Goal: Information Seeking & Learning: Learn about a topic

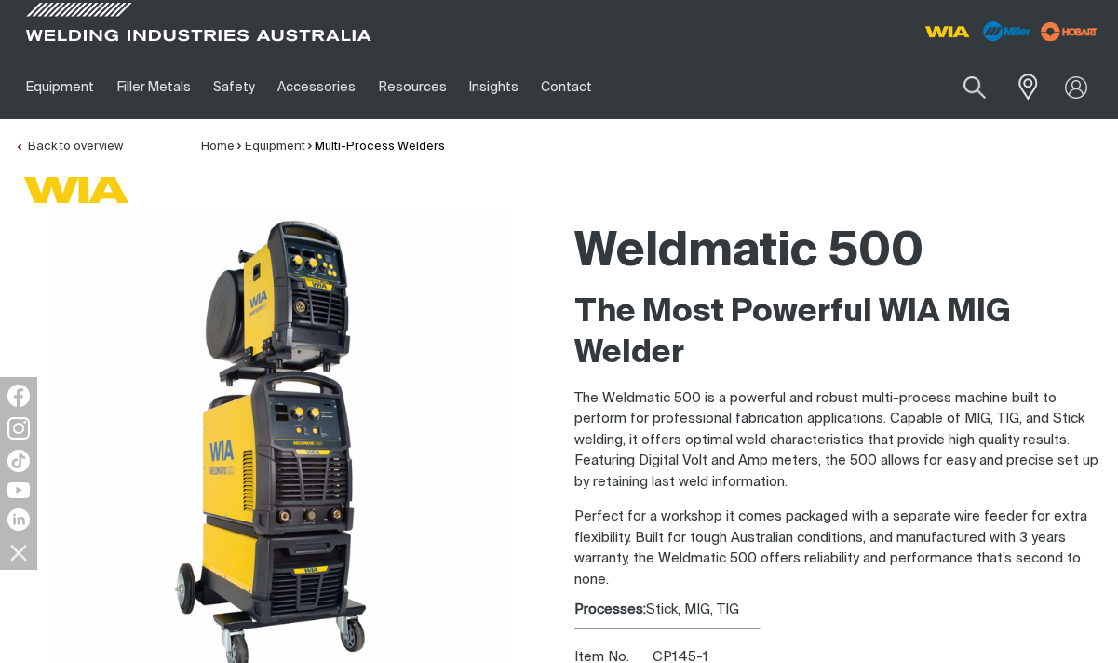
click at [666, 432] on p "The Weldmatic 500 is a powerful and robust multi-process machine built to perfo…" at bounding box center [840, 440] width 530 height 105
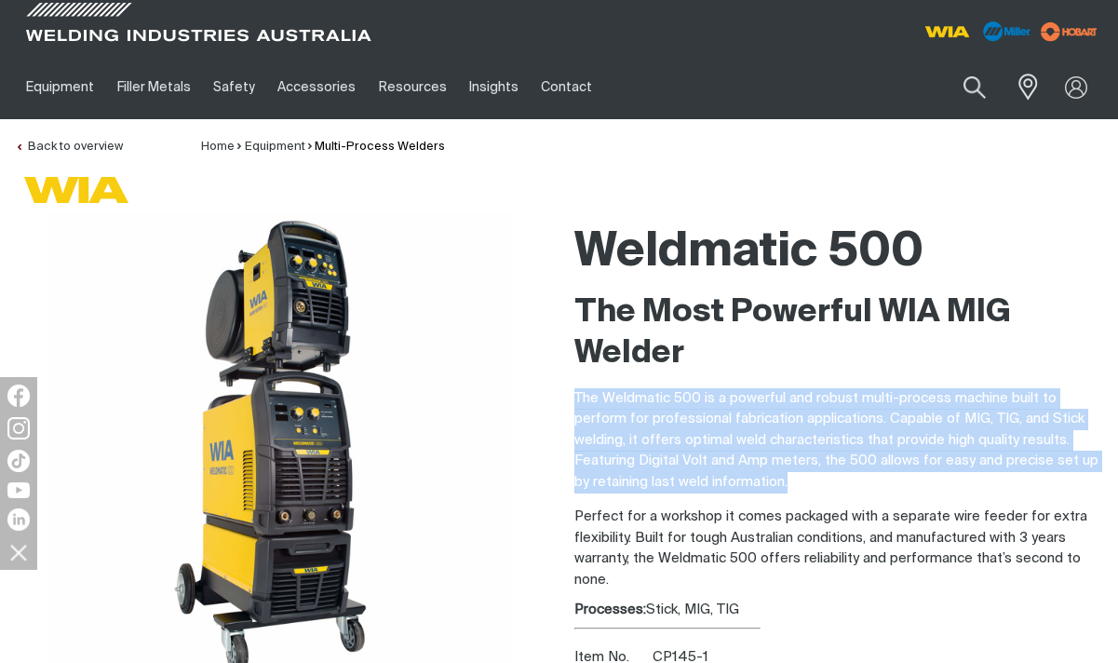
drag, startPoint x: 649, startPoint y: 436, endPoint x: 568, endPoint y: 398, distance: 89.6
click at [568, 398] on div "Weldmatic 500 The Most Powerful WIA MIG Welder The Weldmatic 500 is a powerful …" at bounding box center [840, 529] width 560 height 633
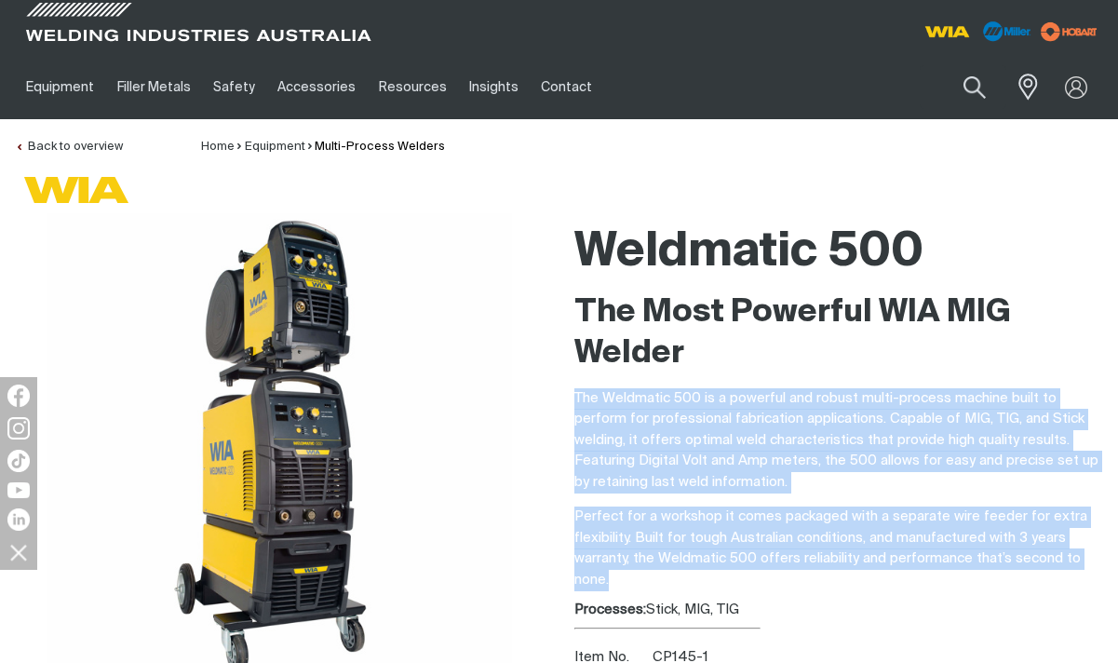
drag, startPoint x: 610, startPoint y: 579, endPoint x: 564, endPoint y: 399, distance: 186.3
click at [564, 399] on div "Weldmatic 500 The Most Powerful WIA MIG Welder The Weldmatic 500 is a powerful …" at bounding box center [840, 529] width 560 height 633
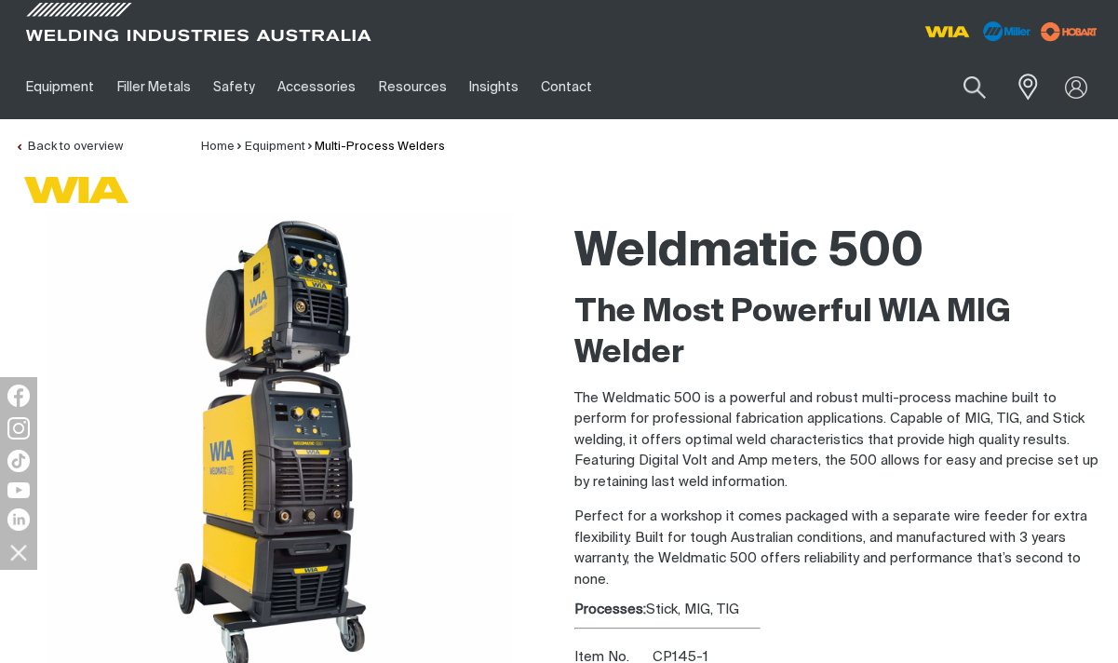
click at [683, 354] on h2 "The Most Powerful WIA MIG Welder" at bounding box center [840, 333] width 530 height 82
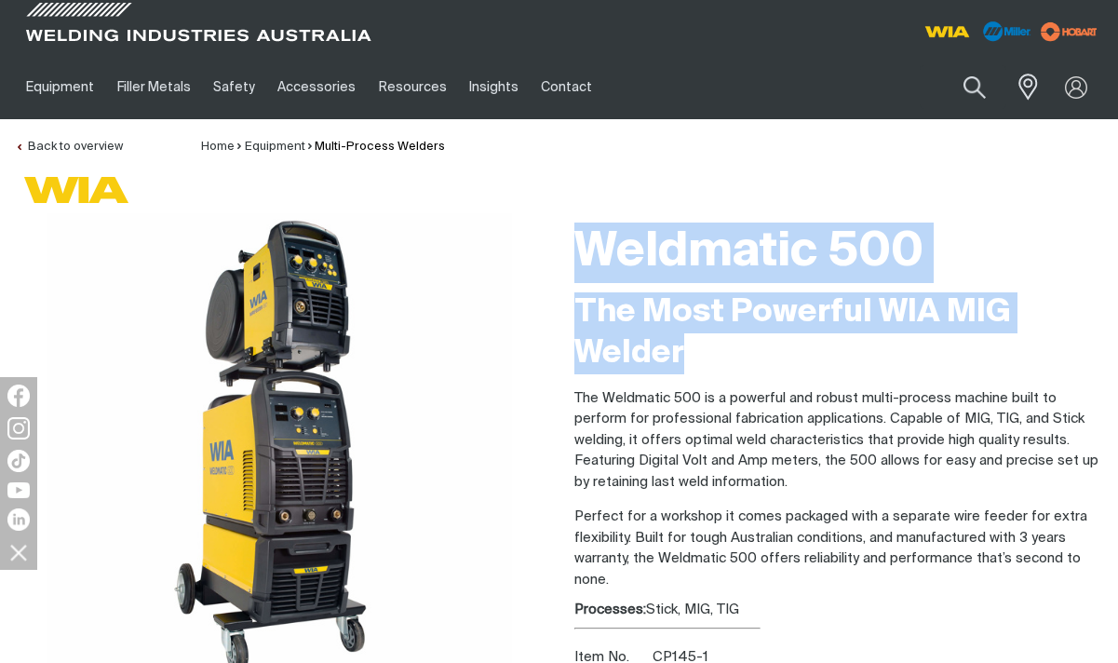
drag, startPoint x: 685, startPoint y: 354, endPoint x: 578, endPoint y: 274, distance: 133.7
click at [578, 274] on div "Weldmatic 500 The Most Powerful WIA MIG Welder The Weldmatic 500 is a powerful …" at bounding box center [840, 529] width 530 height 633
click at [598, 339] on h2 "The Most Powerful WIA MIG Welder" at bounding box center [840, 333] width 530 height 82
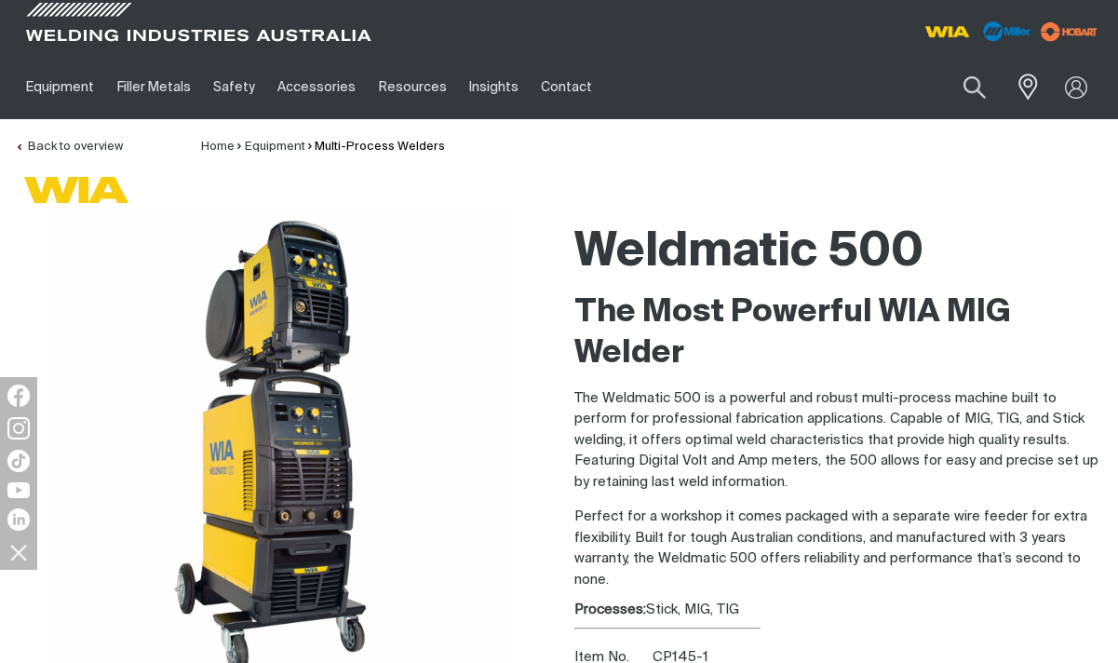
click at [686, 373] on h2 "The Most Powerful WIA MIG Welder" at bounding box center [840, 333] width 530 height 82
